Goal: Information Seeking & Learning: Learn about a topic

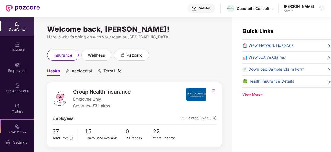
scroll to position [169, 0]
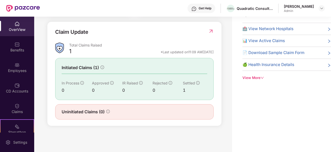
click at [90, 69] on span "Initiated Claims (1)" at bounding box center [80, 67] width 37 height 6
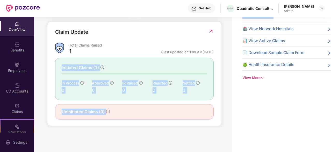
drag, startPoint x: 0, startPoint y: 0, endPoint x: 110, endPoint y: 117, distance: 160.9
click at [110, 117] on div "Claim Update Total Claims Raised 1 *Last updated on 11:09 AM, 29 Sep 2025 Initi…" at bounding box center [134, 73] width 159 height 91
click at [110, 117] on div "Uninitiated Claims (0)" at bounding box center [134, 111] width 159 height 15
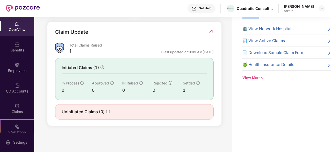
click at [110, 117] on div "Uninitiated Claims (0)" at bounding box center [134, 111] width 159 height 15
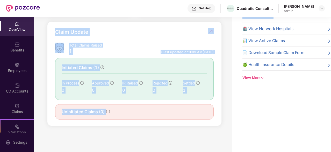
drag, startPoint x: 110, startPoint y: 117, endPoint x: 85, endPoint y: 34, distance: 86.9
click at [85, 34] on div "Claim Update Total Claims Raised 1 *Last updated on 11:09 AM, 29 Sep 2025 Initi…" at bounding box center [134, 73] width 159 height 91
click at [85, 34] on div "Claim Update" at bounding box center [71, 32] width 33 height 8
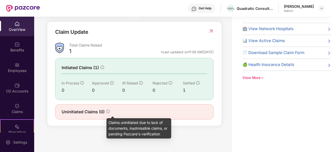
click at [109, 113] on icon "info-circle" at bounding box center [108, 111] width 4 height 4
click at [121, 126] on div "Claims uninitiated due to lack of documents, inadmissible claims, or pending Pa…" at bounding box center [139, 128] width 65 height 20
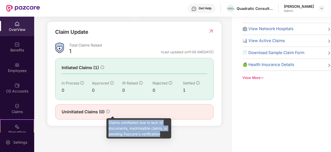
drag, startPoint x: 121, startPoint y: 126, endPoint x: 130, endPoint y: 134, distance: 12.5
click at [130, 134] on div "Claims uninitiated due to lack of documents, inadmissible claims, or pending Pa…" at bounding box center [139, 128] width 65 height 20
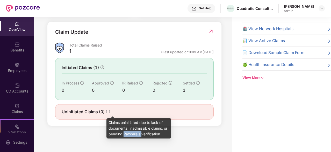
click at [130, 134] on div "Claims uninitiated due to lack of documents, inadmissible claims, or pending Pa…" at bounding box center [139, 128] width 65 height 20
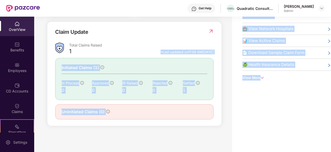
drag, startPoint x: 130, startPoint y: 134, endPoint x: 122, endPoint y: 50, distance: 84.9
click at [122, 50] on body "Get Help Quadratic Consultants Poonam Patil Admin OverView Benefits Employees C…" at bounding box center [165, 76] width 331 height 152
click at [122, 50] on div "Total Claims Raised" at bounding box center [141, 46] width 145 height 7
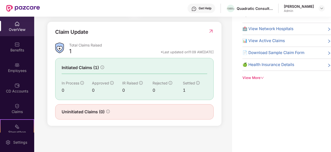
click at [161, 52] on div "*Last updated on 11:09 AM, 29 Sep 2025" at bounding box center [187, 52] width 53 height 5
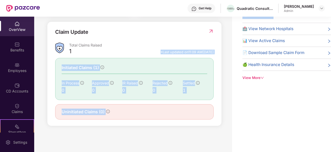
drag, startPoint x: 149, startPoint y: 52, endPoint x: 115, endPoint y: 123, distance: 78.6
click at [115, 123] on div "Claim Update Total Claims Raised 1 *Last updated on 11:09 AM, 29 Sep 2025 Initi…" at bounding box center [134, 74] width 175 height 104
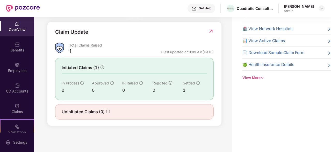
click at [80, 72] on div "Initiated Claims (1) In Process 0 Approved 0 IR Raised 0 Rejected 0 Settled 1" at bounding box center [134, 79] width 159 height 42
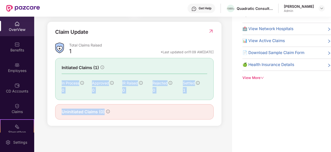
drag, startPoint x: 80, startPoint y: 72, endPoint x: 97, endPoint y: 110, distance: 41.3
click at [97, 110] on div "Claim Update Total Claims Raised 1 *Last updated on 11:09 AM, 29 Sep 2025 Initi…" at bounding box center [134, 73] width 159 height 91
click at [97, 110] on span "Uninitiated Claims (0)" at bounding box center [83, 111] width 43 height 6
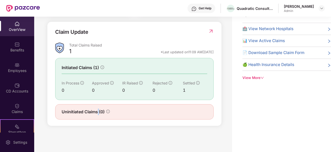
click at [97, 110] on span "Uninitiated Claims (0)" at bounding box center [83, 111] width 43 height 6
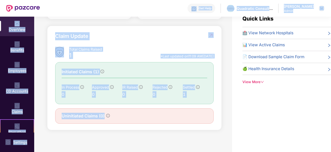
scroll to position [11, 0]
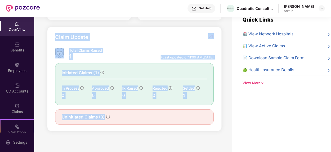
drag, startPoint x: 97, startPoint y: 110, endPoint x: 73, endPoint y: 30, distance: 83.4
click at [73, 30] on div "Claim Update Total Claims Raised 1 *Last updated on 11:09 AM, 29 Sep 2025 Initi…" at bounding box center [134, 79] width 175 height 104
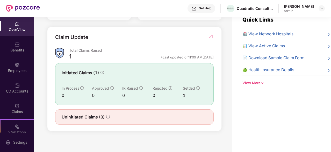
click at [75, 77] on div "Initiated Claims (1) In Process 0 Approved 0 IR Raised 0 Rejected 0 Settled 1" at bounding box center [134, 84] width 159 height 42
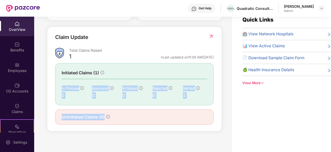
drag, startPoint x: 75, startPoint y: 77, endPoint x: 110, endPoint y: 132, distance: 65.1
click at [110, 132] on div "Welcome back, [PERSON_NAME]! Here is what’s going on with your team at Pazcare …" at bounding box center [133, 75] width 198 height 141
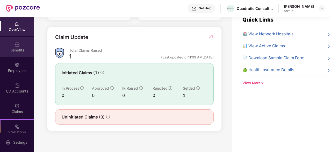
click at [12, 48] on div "Benefits" at bounding box center [17, 49] width 34 height 5
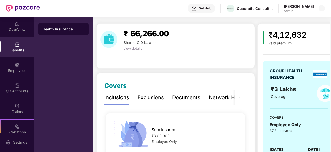
click at [131, 36] on span "₹ 66,266.00" at bounding box center [146, 33] width 45 height 9
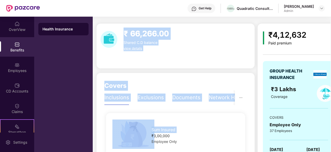
drag, startPoint x: 131, startPoint y: 36, endPoint x: 172, endPoint y: 135, distance: 107.0
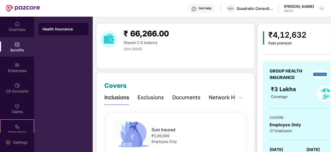
click at [177, 144] on div "Sum Insured ₹3,00,000 Employee Only" at bounding box center [176, 133] width 156 height 29
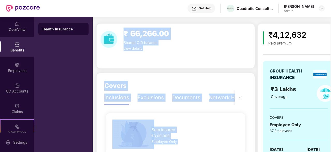
drag, startPoint x: 177, startPoint y: 144, endPoint x: 137, endPoint y: 36, distance: 114.9
click at [137, 36] on span "₹ 66,266.00" at bounding box center [146, 33] width 45 height 9
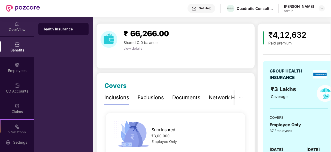
click at [13, 29] on div "OverView" at bounding box center [17, 29] width 34 height 5
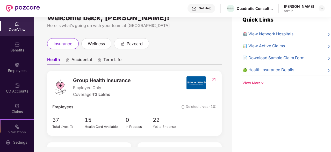
click at [13, 43] on div "Benefits" at bounding box center [17, 46] width 34 height 19
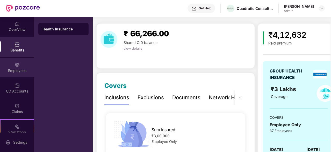
click at [15, 63] on img at bounding box center [17, 64] width 5 height 5
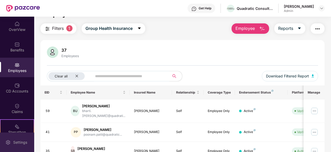
click at [13, 144] on div "Settings" at bounding box center [20, 141] width 17 height 5
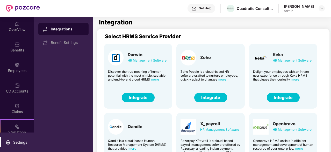
click at [141, 72] on div "Discover the true meaning of human potential with the most nimble, scalable and…" at bounding box center [138, 75] width 60 height 12
click at [15, 27] on div "OverView" at bounding box center [17, 29] width 34 height 5
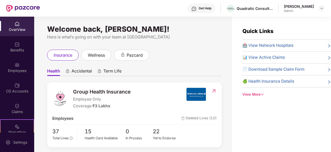
click at [15, 27] on div "OverView" at bounding box center [17, 29] width 34 height 5
click at [92, 29] on div "Welcome back, [PERSON_NAME]!" at bounding box center [134, 29] width 175 height 4
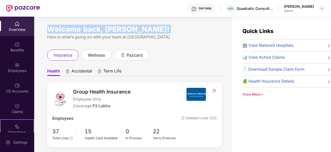
click at [92, 29] on div "Welcome back, [PERSON_NAME]!" at bounding box center [134, 29] width 175 height 4
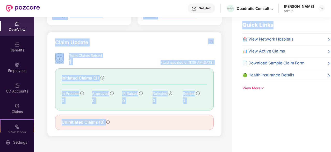
scroll to position [17, 0]
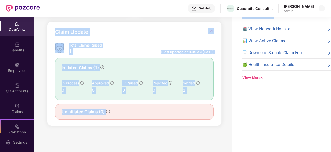
drag, startPoint x: 92, startPoint y: 29, endPoint x: 154, endPoint y: 118, distance: 108.4
click at [154, 118] on div "Welcome back, [PERSON_NAME]! Here is what’s going on with your team at Pazcare …" at bounding box center [133, 70] width 198 height 141
click at [154, 118] on div "Uninitiated Claims (0)" at bounding box center [134, 111] width 159 height 15
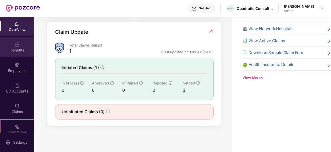
click at [23, 39] on div "Benefits" at bounding box center [17, 46] width 34 height 19
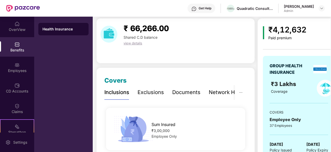
click at [162, 128] on div "₹3,00,000" at bounding box center [195, 131] width 87 height 6
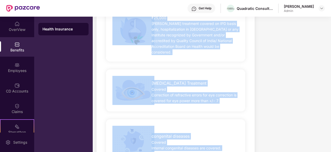
scroll to position [777, 0]
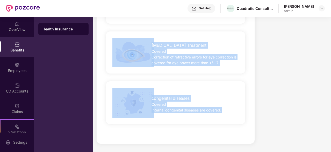
drag, startPoint x: 162, startPoint y: 128, endPoint x: 201, endPoint y: 110, distance: 42.2
click at [201, 110] on span "Internal congenital diseases are covered." at bounding box center [187, 110] width 70 height 4
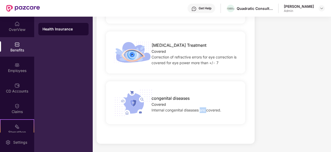
click at [201, 110] on span "Internal congenital diseases are covered." at bounding box center [187, 110] width 70 height 4
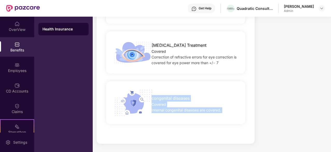
drag, startPoint x: 201, startPoint y: 110, endPoint x: 166, endPoint y: 81, distance: 45.8
click at [166, 81] on div "congenital diseases Covered Internal congenital diseases are covered." at bounding box center [175, 102] width 143 height 50
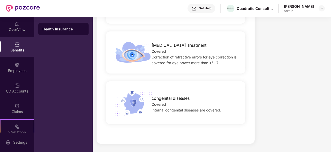
click at [153, 73] on div "[MEDICAL_DATA] Treatment Covered Correction of refractive errors for eye correc…" at bounding box center [175, 52] width 139 height 42
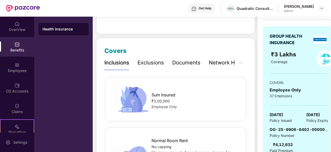
scroll to position [0, 0]
